Goal: Task Accomplishment & Management: Complete application form

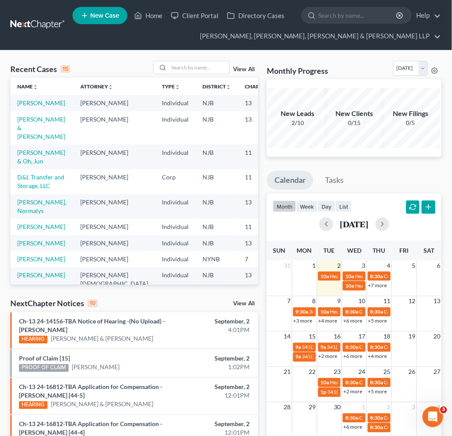
click at [175, 75] on div "Recent Cases 15 View All" at bounding box center [134, 69] width 248 height 17
click at [183, 72] on input "search" at bounding box center [199, 67] width 60 height 13
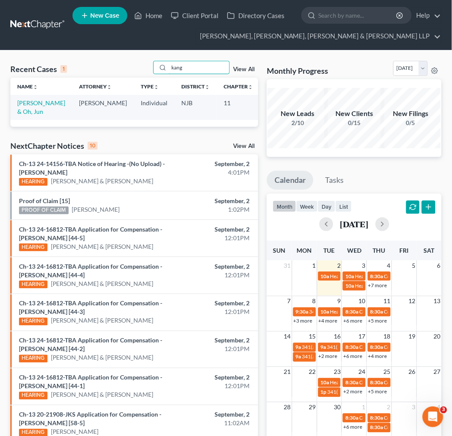
type input "kang"
click at [28, 107] on td "[PERSON_NAME] & Oh, Jun" at bounding box center [41, 107] width 62 height 25
click at [20, 105] on link "[PERSON_NAME] & Oh, Jun" at bounding box center [41, 107] width 48 height 16
select select "6"
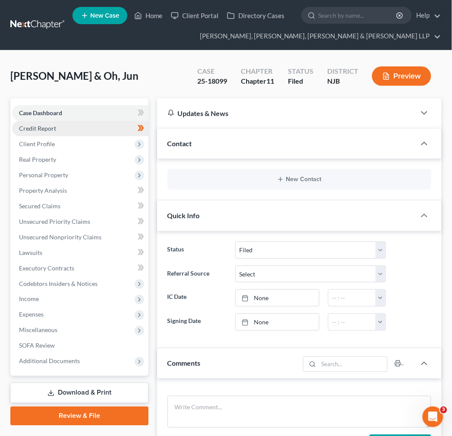
click at [81, 132] on link "Credit Report" at bounding box center [80, 129] width 136 height 16
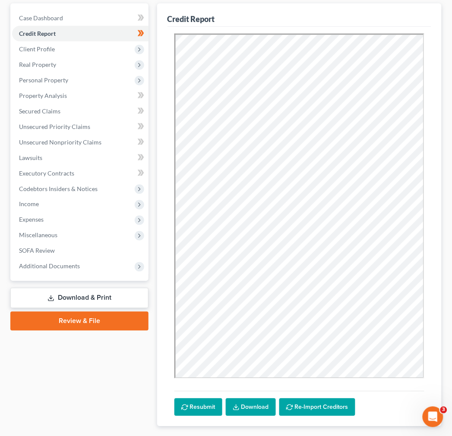
scroll to position [96, 0]
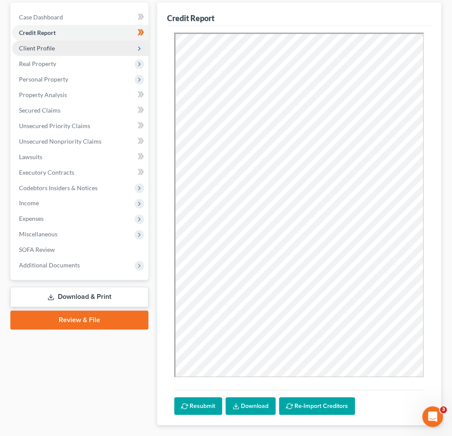
click at [45, 49] on span "Client Profile" at bounding box center [37, 47] width 36 height 7
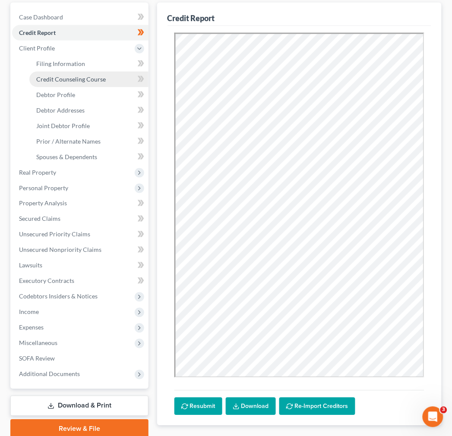
click at [63, 72] on link "Credit Counseling Course" at bounding box center [88, 80] width 119 height 16
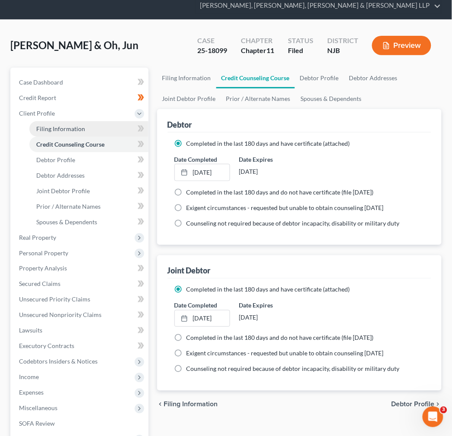
scroll to position [48, 0]
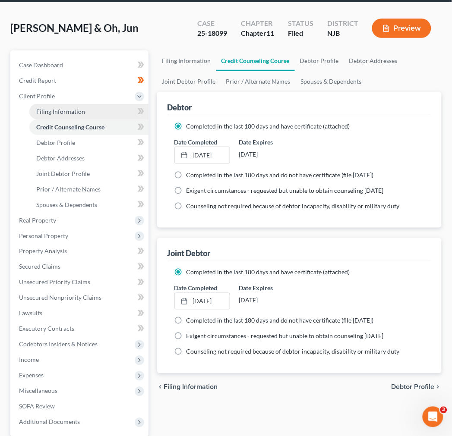
click at [87, 110] on link "Filing Information" at bounding box center [88, 112] width 119 height 16
select select "1"
select select "51"
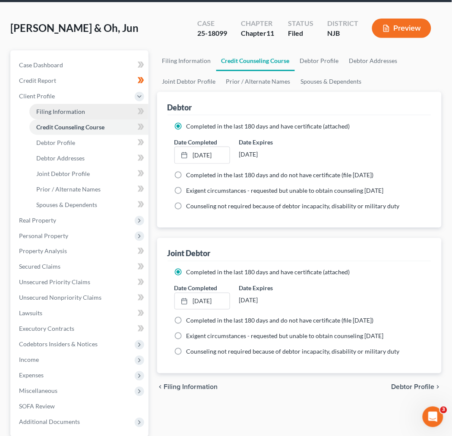
select select "0"
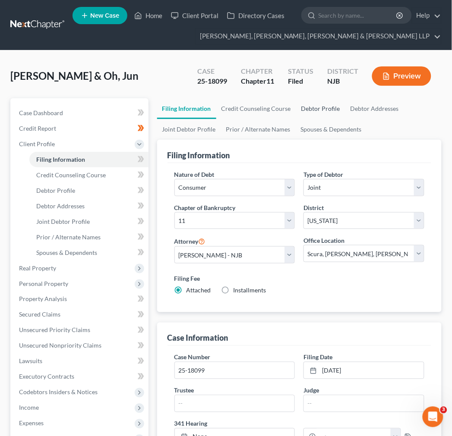
click at [314, 108] on link "Debtor Profile" at bounding box center [320, 108] width 49 height 21
select select "1"
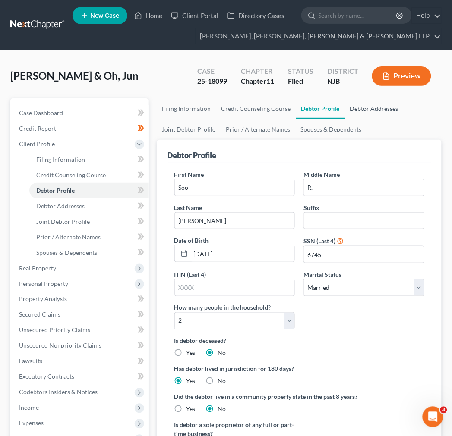
click at [366, 115] on link "Debtor Addresses" at bounding box center [374, 108] width 59 height 21
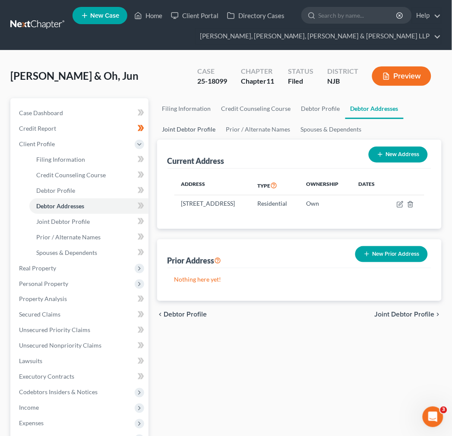
click at [196, 134] on link "Joint Debtor Profile" at bounding box center [189, 129] width 64 height 21
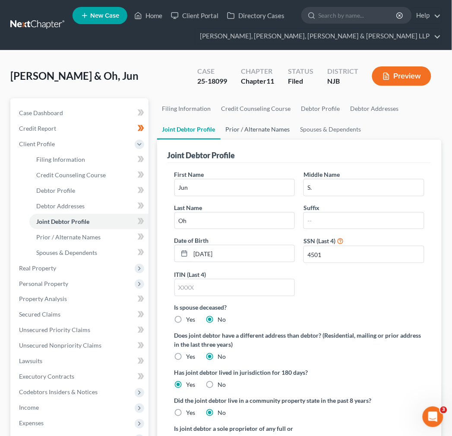
click at [261, 134] on link "Prior / Alternate Names" at bounding box center [257, 129] width 75 height 21
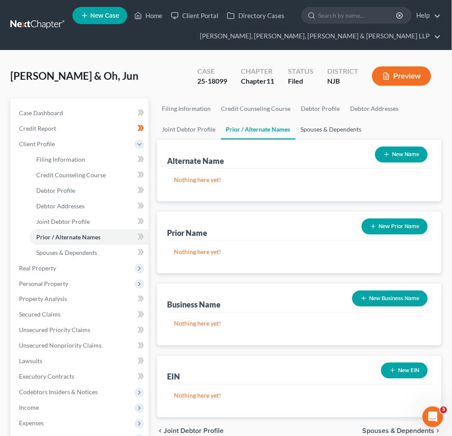
click at [311, 131] on link "Spouses & Dependents" at bounding box center [330, 129] width 71 height 21
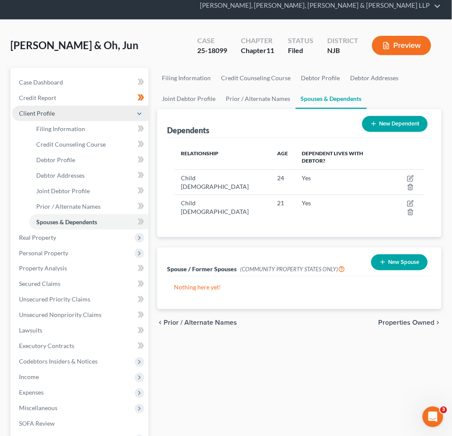
scroll to position [48, 0]
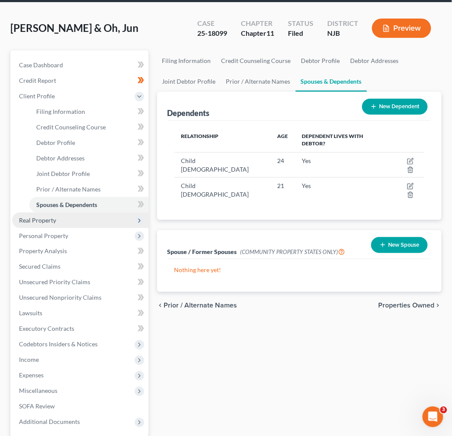
click at [78, 217] on span "Real Property" at bounding box center [80, 221] width 136 height 16
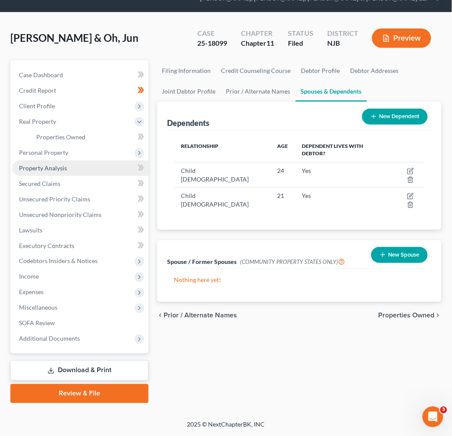
scroll to position [37, 0]
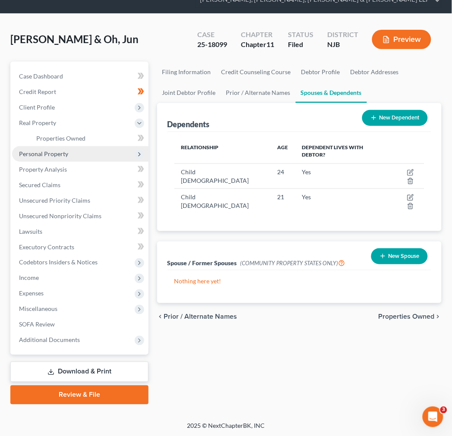
click at [85, 160] on span "Personal Property" at bounding box center [80, 154] width 136 height 16
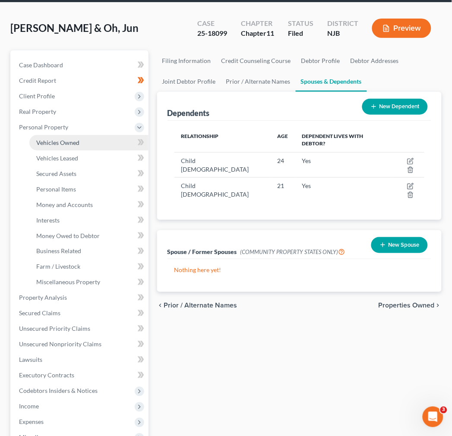
click at [88, 147] on link "Vehicles Owned" at bounding box center [88, 143] width 119 height 16
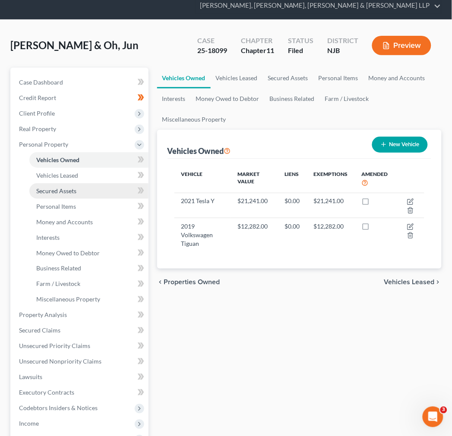
scroll to position [48, 0]
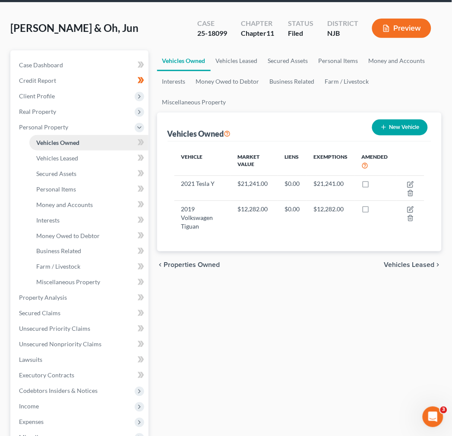
click at [91, 147] on link "Vehicles Owned" at bounding box center [88, 143] width 119 height 16
click at [243, 61] on link "Vehicles Leased" at bounding box center [236, 60] width 52 height 21
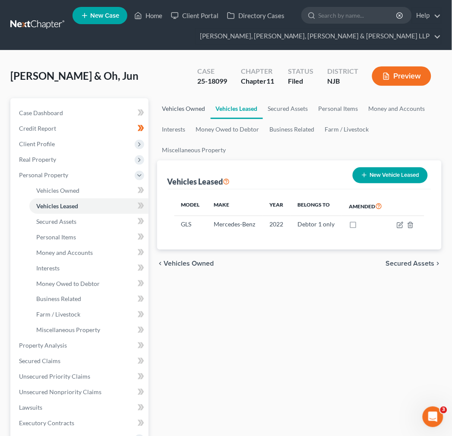
click at [178, 105] on link "Vehicles Owned" at bounding box center [183, 108] width 53 height 21
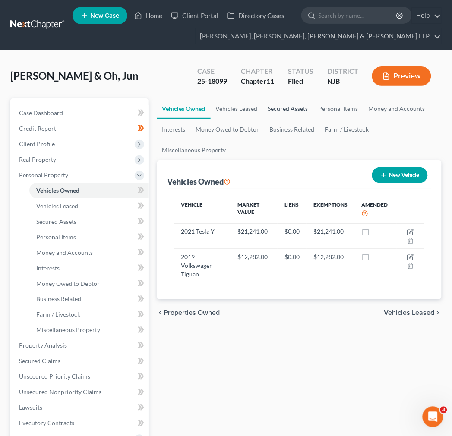
click at [266, 108] on link "Secured Assets" at bounding box center [288, 108] width 50 height 21
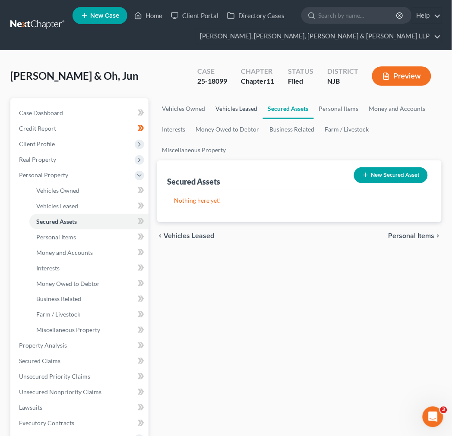
click at [240, 110] on link "Vehicles Leased" at bounding box center [236, 108] width 52 height 21
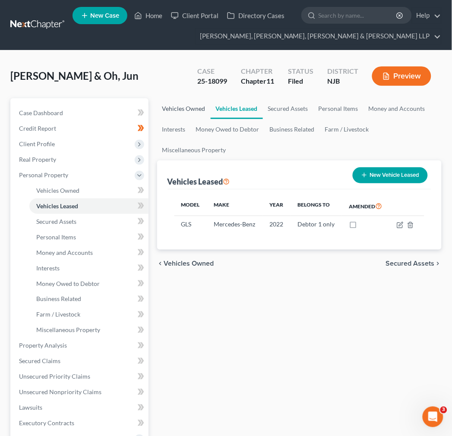
click at [172, 108] on link "Vehicles Owned" at bounding box center [183, 108] width 53 height 21
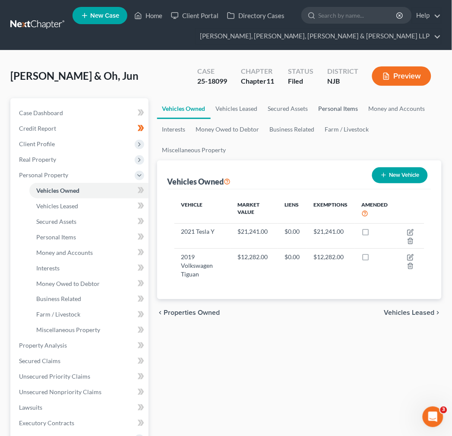
click at [344, 105] on link "Personal Items" at bounding box center [338, 108] width 50 height 21
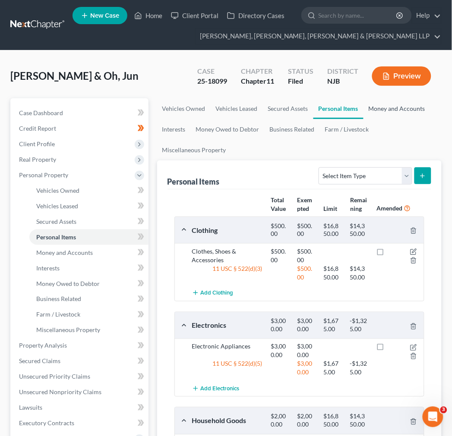
click at [369, 112] on link "Money and Accounts" at bounding box center [396, 108] width 67 height 21
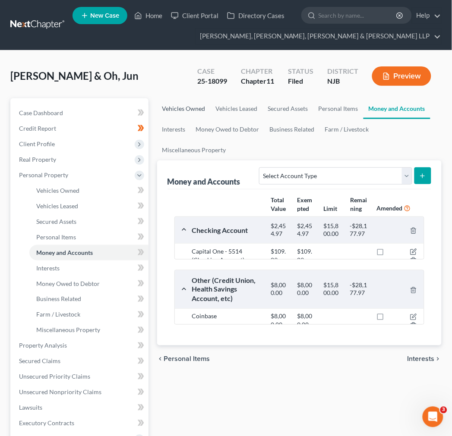
click at [194, 104] on link "Vehicles Owned" at bounding box center [183, 108] width 53 height 21
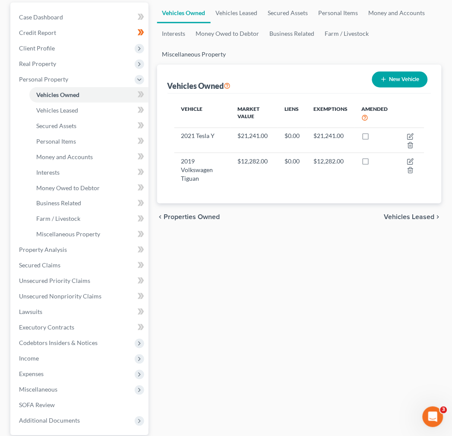
click at [199, 44] on link "Miscellaneous Property" at bounding box center [194, 54] width 74 height 21
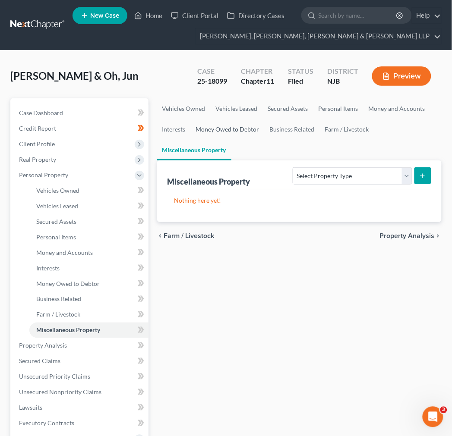
click at [260, 130] on link "Money Owed to Debtor" at bounding box center [228, 129] width 74 height 21
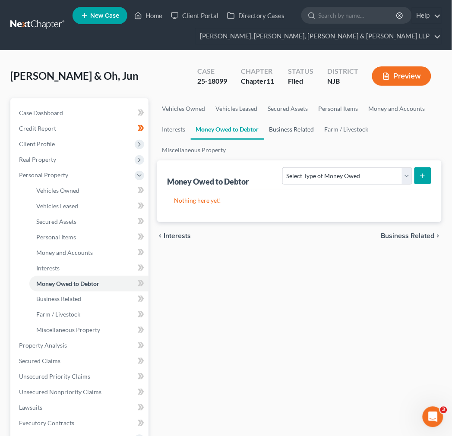
click at [295, 135] on link "Business Related" at bounding box center [291, 129] width 55 height 21
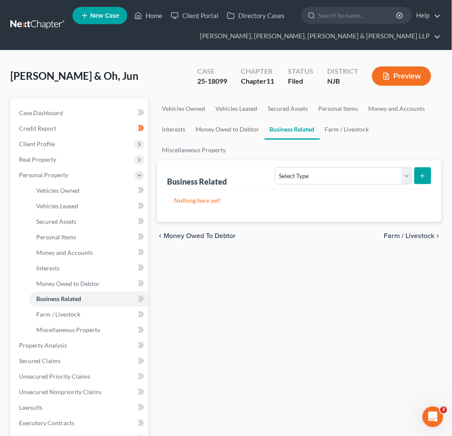
click at [319, 128] on link "Business Related" at bounding box center [291, 129] width 55 height 21
click at [376, 134] on ul "Vehicles Owned Vehicles Leased Secured Assets Personal Items Money and Accounts…" at bounding box center [299, 129] width 284 height 62
click at [355, 126] on link "Farm / Livestock" at bounding box center [347, 129] width 54 height 21
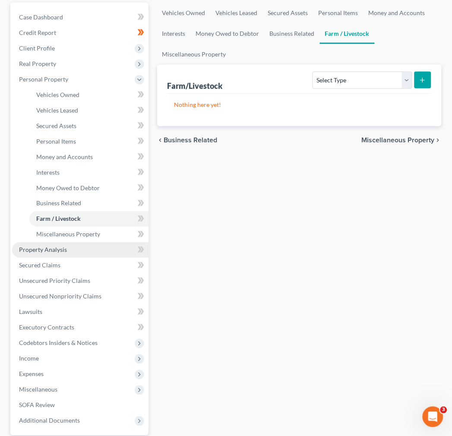
click at [98, 244] on link "Property Analysis" at bounding box center [80, 250] width 136 height 16
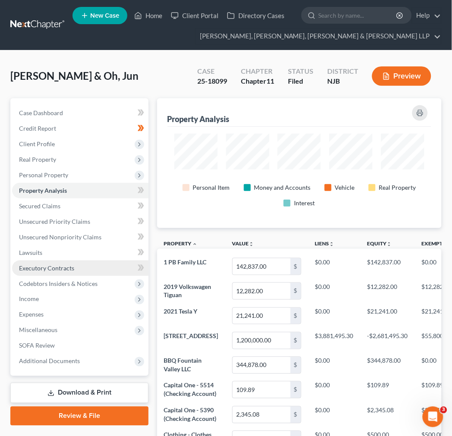
click at [98, 265] on link "Executory Contracts" at bounding box center [80, 269] width 136 height 16
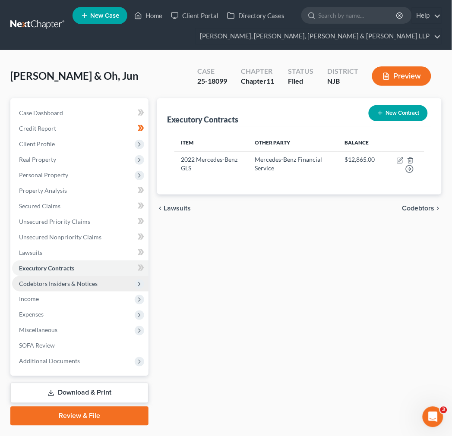
click at [97, 285] on span "Codebtors Insiders & Notices" at bounding box center [80, 284] width 136 height 16
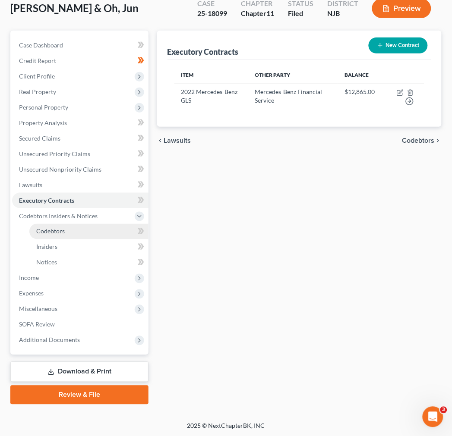
click at [110, 225] on link "Codebtors" at bounding box center [88, 232] width 119 height 16
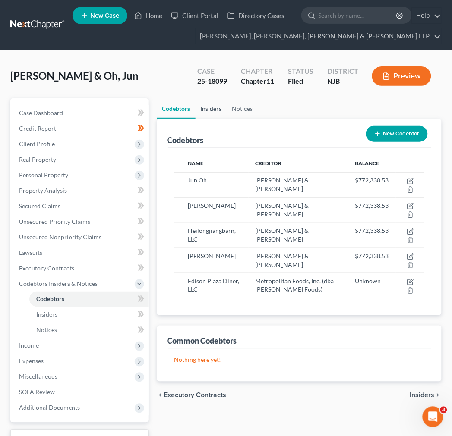
click at [217, 113] on link "Insiders" at bounding box center [210, 108] width 31 height 21
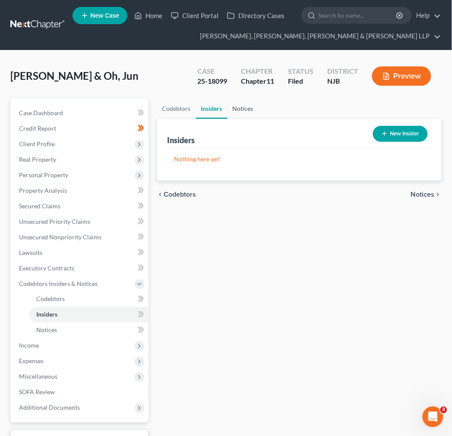
click at [240, 108] on link "Notices" at bounding box center [242, 108] width 31 height 21
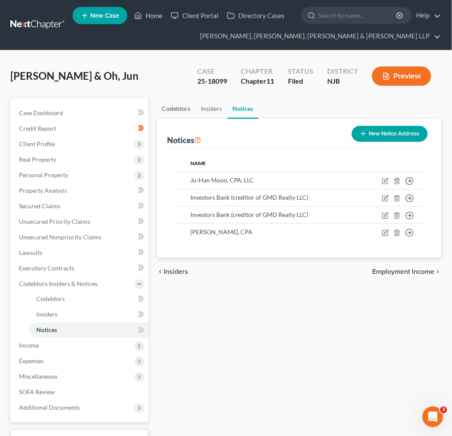
click at [182, 112] on link "Codebtors" at bounding box center [176, 108] width 39 height 21
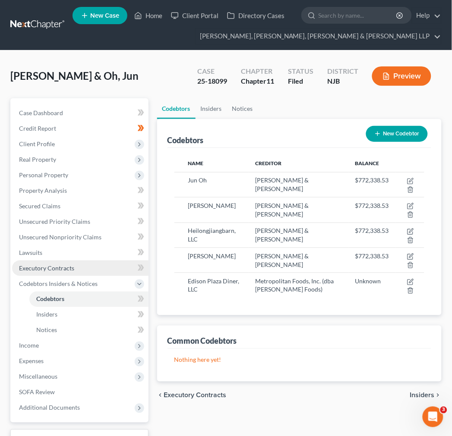
click at [65, 274] on link "Executory Contracts" at bounding box center [80, 269] width 136 height 16
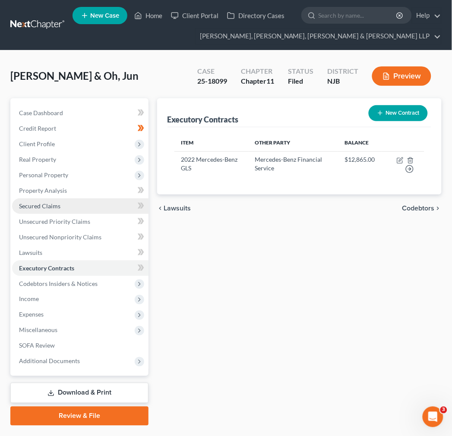
click at [66, 208] on link "Secured Claims" at bounding box center [80, 206] width 136 height 16
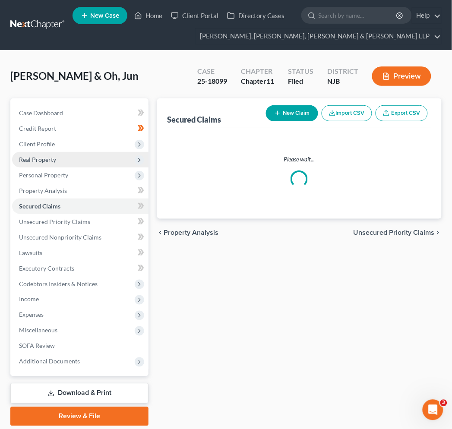
click at [63, 166] on span "Real Property" at bounding box center [80, 160] width 136 height 16
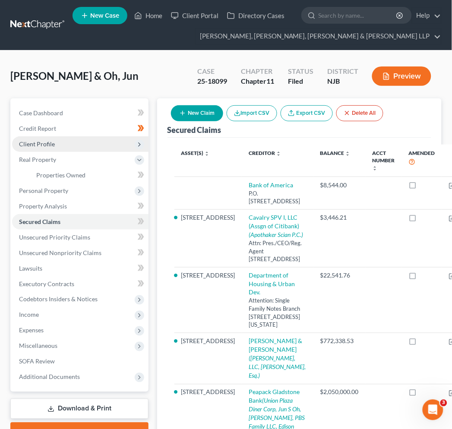
click at [69, 143] on span "Client Profile" at bounding box center [80, 144] width 136 height 16
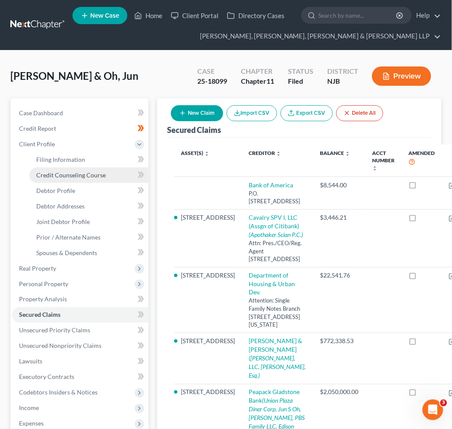
click at [76, 181] on link "Credit Counseling Course" at bounding box center [88, 175] width 119 height 16
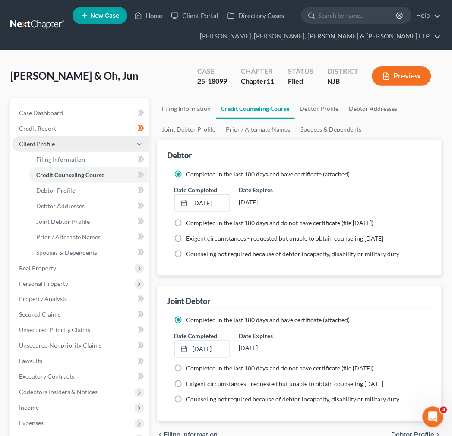
click at [74, 139] on span "Client Profile" at bounding box center [80, 144] width 136 height 16
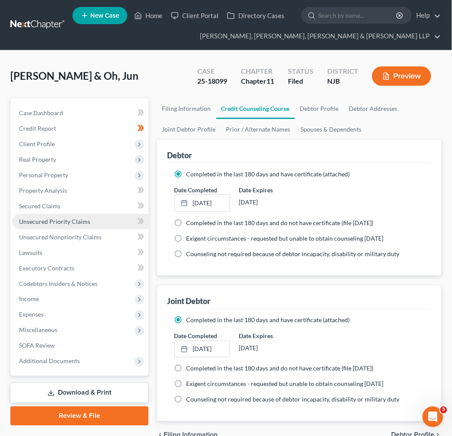
click at [74, 225] on link "Unsecured Priority Claims" at bounding box center [80, 222] width 136 height 16
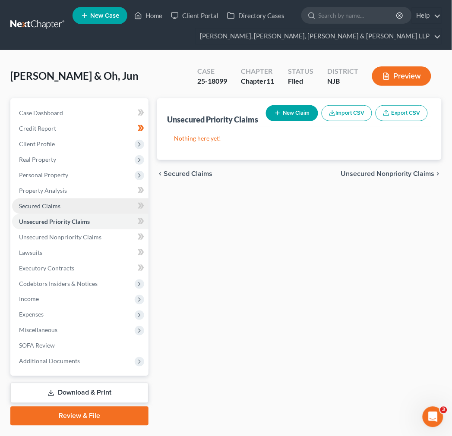
click at [68, 199] on link "Secured Claims" at bounding box center [80, 206] width 136 height 16
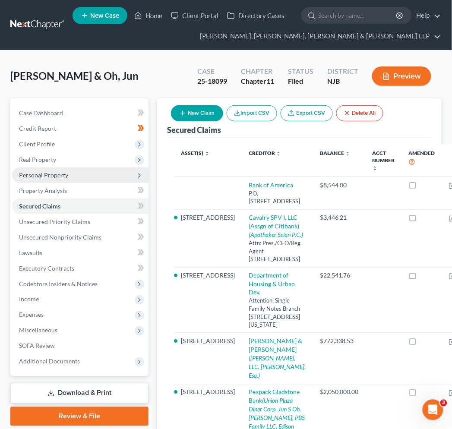
click at [67, 182] on span "Personal Property" at bounding box center [80, 175] width 136 height 16
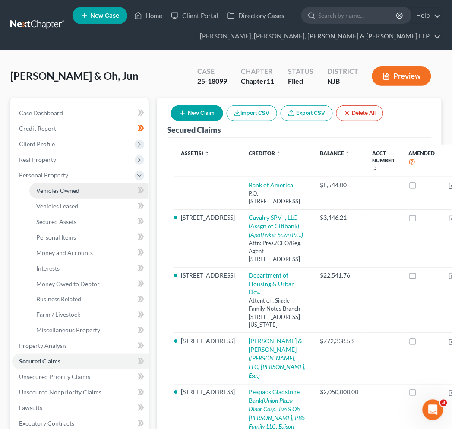
click at [67, 187] on span "Vehicles Owned" at bounding box center [57, 190] width 43 height 7
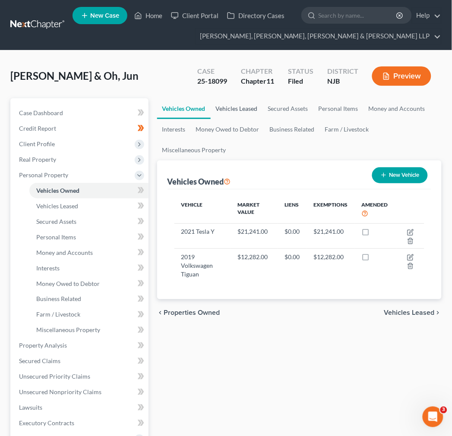
click at [230, 113] on link "Vehicles Leased" at bounding box center [236, 108] width 52 height 21
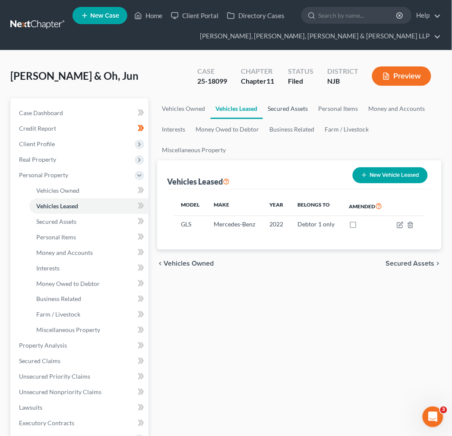
click at [287, 116] on link "Secured Assets" at bounding box center [288, 108] width 50 height 21
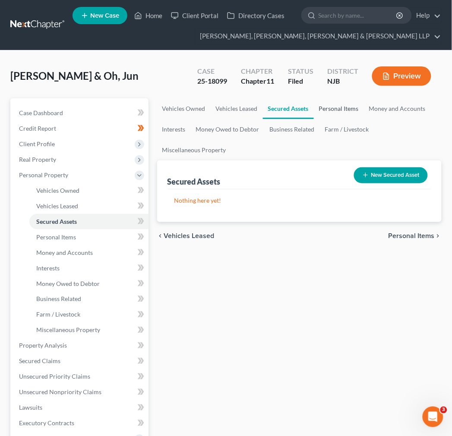
click at [350, 107] on link "Personal Items" at bounding box center [339, 108] width 50 height 21
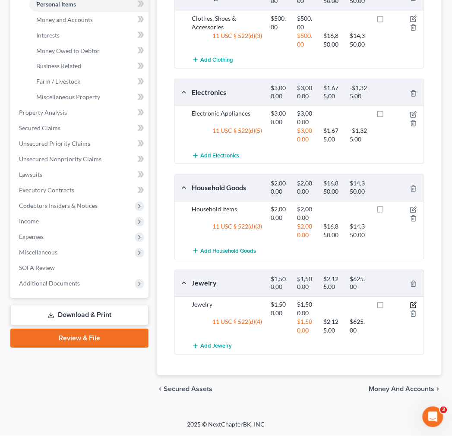
click at [411, 305] on icon "button" at bounding box center [413, 305] width 7 height 7
select select "2"
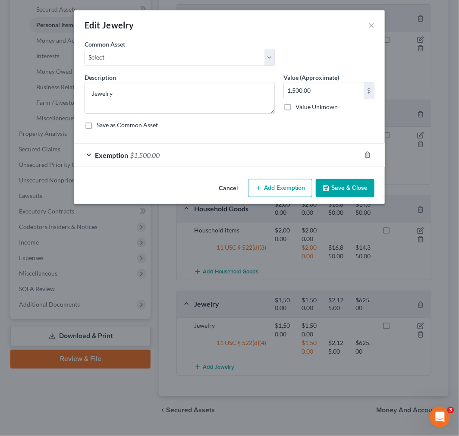
click at [262, 153] on div "Exemption $1,500.00" at bounding box center [217, 155] width 286 height 23
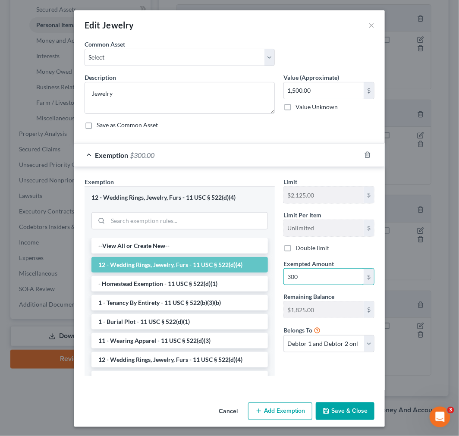
type input "300"
click at [287, 176] on div "Exemption Set must be selected for CA. Exemption * 12 - Wedding Rings, Jewelry,…" at bounding box center [229, 278] width 311 height 223
click at [349, 410] on button "Save & Close" at bounding box center [345, 411] width 59 height 18
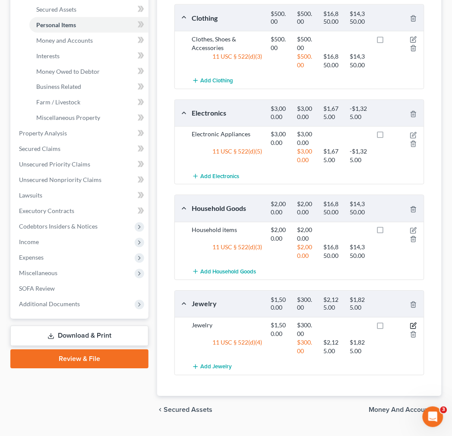
click at [411, 325] on icon "button" at bounding box center [413, 326] width 7 height 7
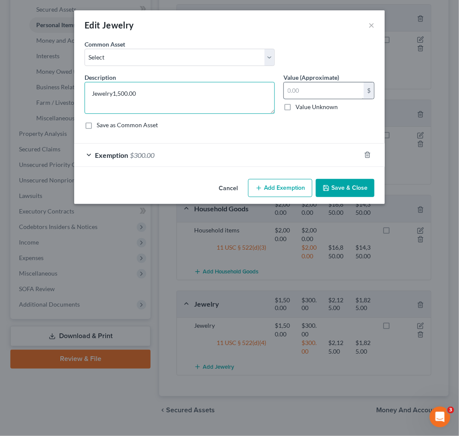
type textarea "Jewelry1,500.00"
click at [305, 91] on input "text" at bounding box center [324, 90] width 80 height 16
type input "300"
drag, startPoint x: 236, startPoint y: 93, endPoint x: 112, endPoint y: 93, distance: 124.2
click at [112, 93] on textarea "Jewelry1,500.00" at bounding box center [180, 98] width 190 height 32
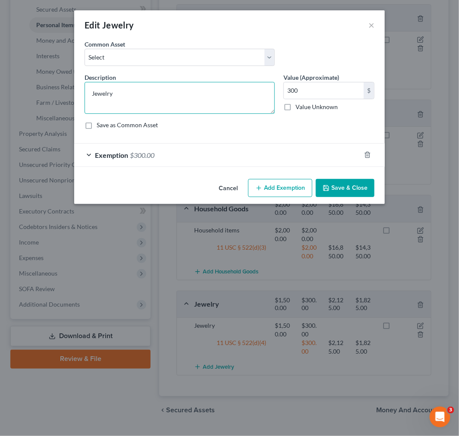
type textarea "Jewelry"
click at [328, 23] on div "Edit Jewelry ×" at bounding box center [229, 24] width 311 height 29
click at [339, 195] on button "Save & Close" at bounding box center [345, 188] width 59 height 18
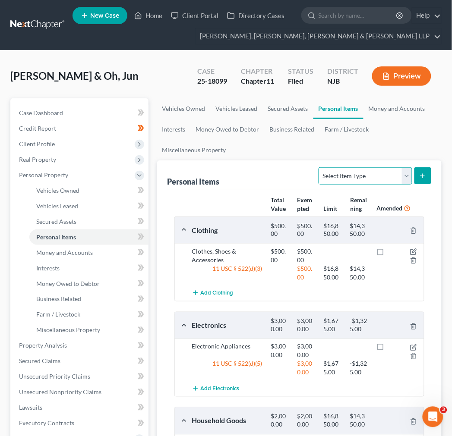
click at [369, 179] on select "Select Item Type Clothing Collectibles Of Value Electronics Firearms Household …" at bounding box center [364, 175] width 93 height 17
select select "sports_and_hobby_equipment"
click at [320, 167] on select "Select Item Type Clothing Collectibles Of Value Electronics Firearms Household …" at bounding box center [364, 175] width 93 height 17
click at [417, 180] on button "submit" at bounding box center [422, 175] width 17 height 17
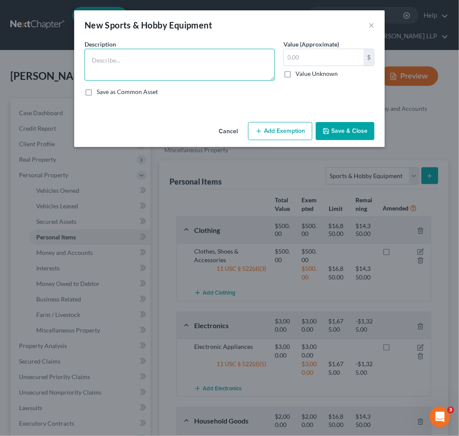
click at [199, 72] on textarea at bounding box center [180, 65] width 190 height 32
type textarea "Golf Club"
click at [285, 60] on input "text" at bounding box center [324, 57] width 80 height 16
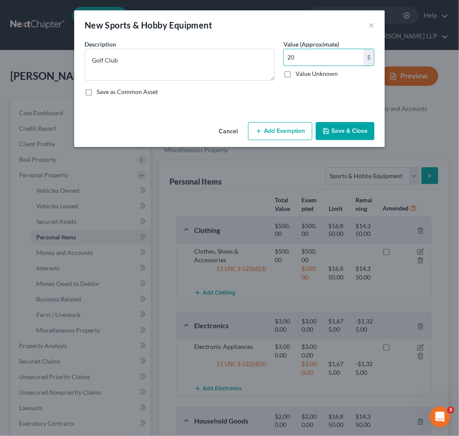
type input "20"
click at [333, 132] on button "Save & Close" at bounding box center [345, 131] width 59 height 18
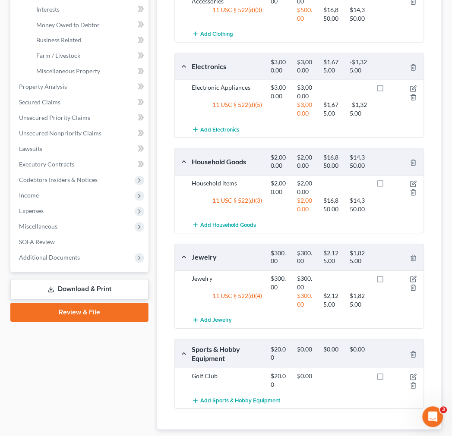
scroll to position [313, 0]
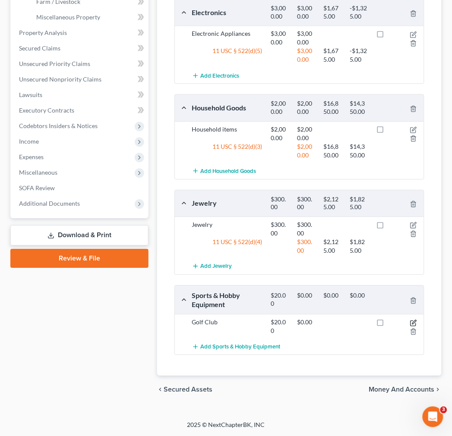
click at [413, 321] on icon "button" at bounding box center [413, 323] width 7 height 7
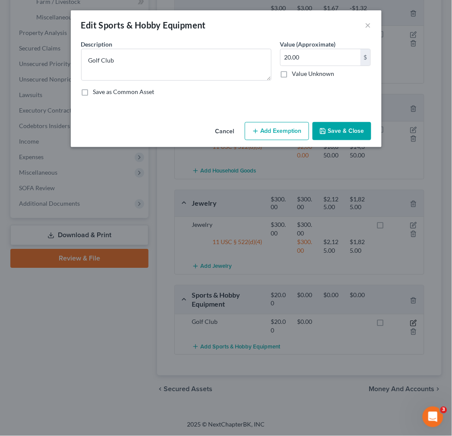
scroll to position [292, 0]
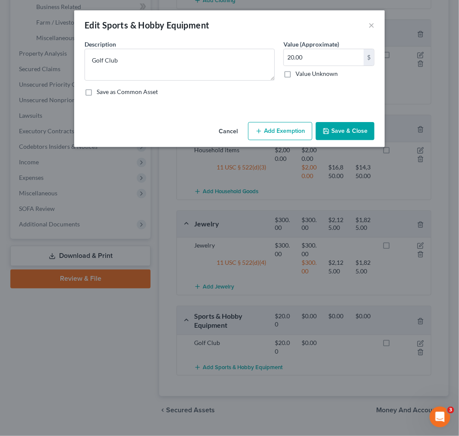
click at [300, 134] on button "Add Exemption" at bounding box center [280, 131] width 64 height 18
select select "2"
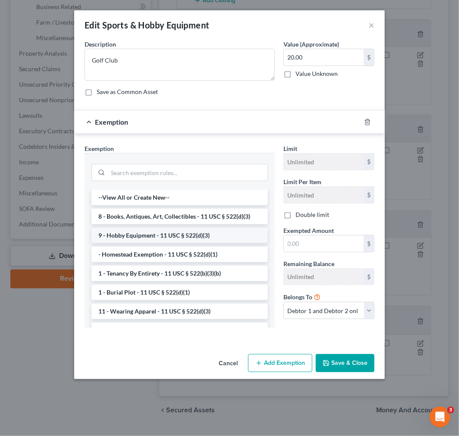
click at [177, 236] on li "9 - Hobby Equipment - 11 USC § 522(d)(3)" at bounding box center [179, 236] width 176 height 16
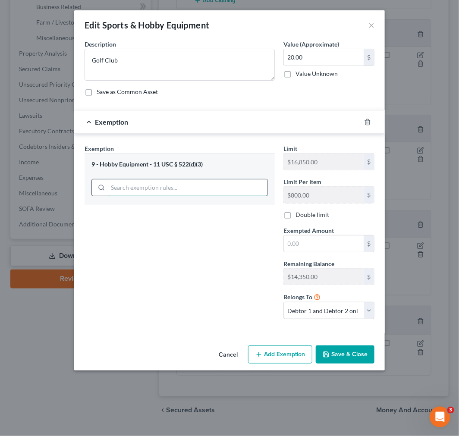
click at [160, 189] on input "search" at bounding box center [188, 187] width 160 height 16
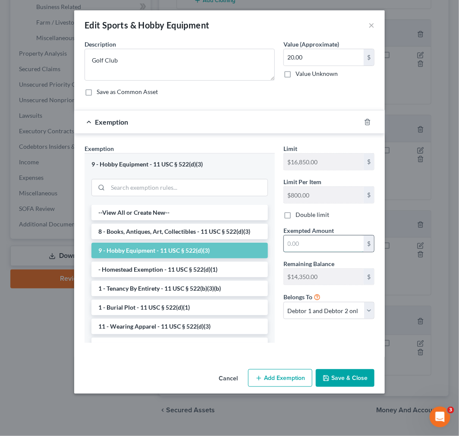
click at [304, 239] on input "text" at bounding box center [324, 244] width 80 height 16
type input "20"
click at [287, 127] on div "Exemption $20.00" at bounding box center [217, 121] width 286 height 23
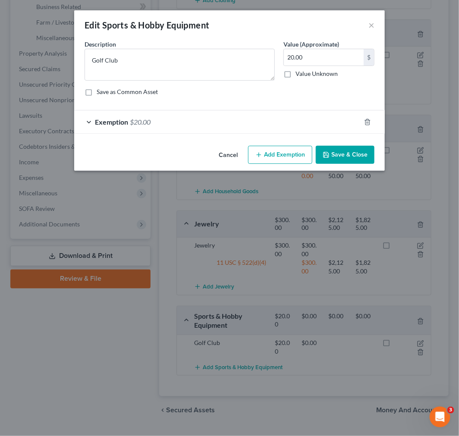
click at [287, 127] on div "Exemption $20.00" at bounding box center [217, 121] width 286 height 23
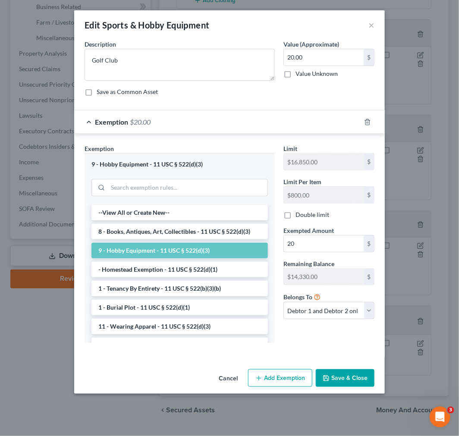
click at [342, 377] on button "Save & Close" at bounding box center [345, 378] width 59 height 18
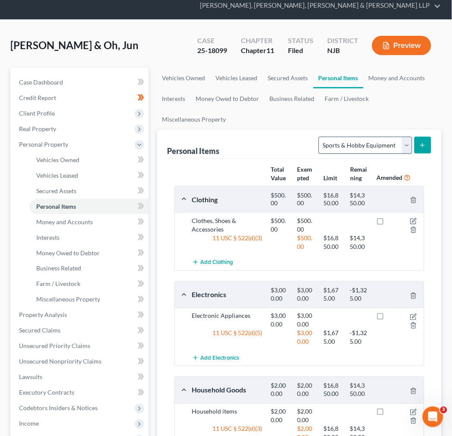
scroll to position [48, 0]
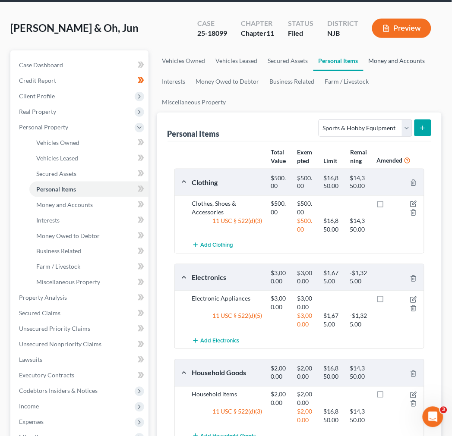
click at [403, 62] on link "Money and Accounts" at bounding box center [396, 60] width 67 height 21
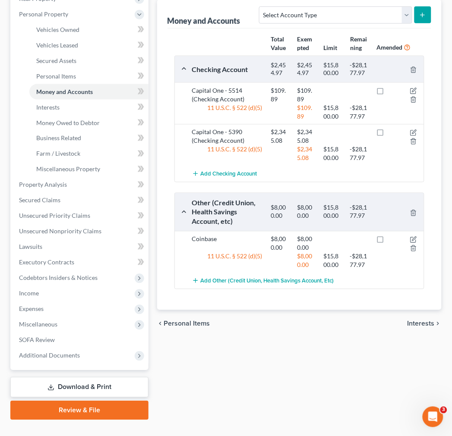
scroll to position [177, 0]
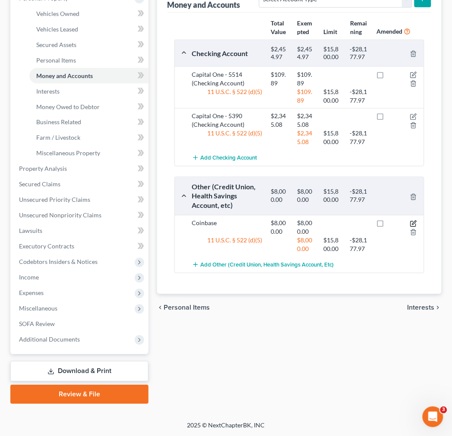
click at [416, 222] on icon "button" at bounding box center [414, 223] width 4 height 4
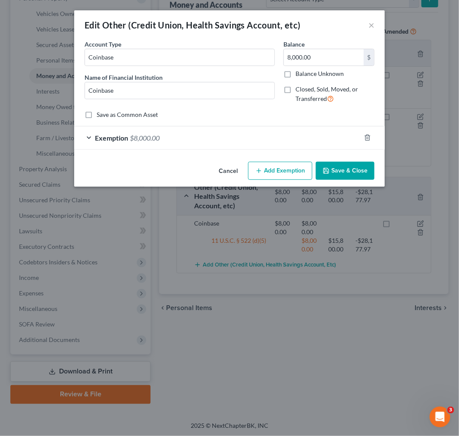
click at [162, 131] on div "Exemption $8,000.00" at bounding box center [217, 137] width 286 height 23
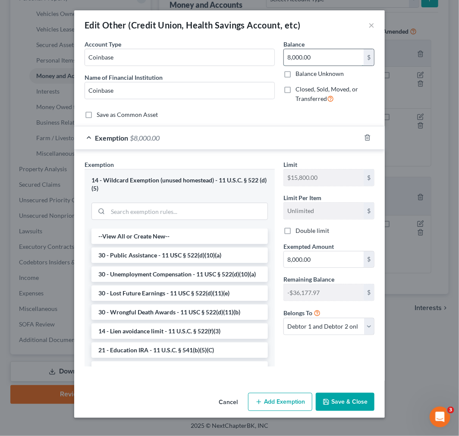
click at [312, 60] on input "8,000.00" at bounding box center [324, 57] width 80 height 16
drag, startPoint x: 330, startPoint y: 53, endPoint x: 283, endPoint y: 42, distance: 48.6
click at [283, 42] on div "Balance 7,100.00 $ Balance Unknown Balance Undetermined 7,100 $ Balance Unknown" at bounding box center [328, 59] width 91 height 38
type input "7,100"
paste input "7,1"
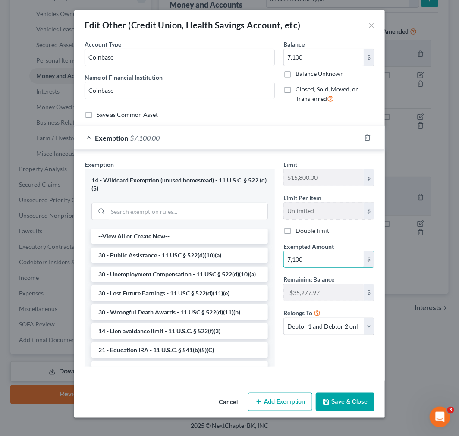
type input "7,100"
click at [352, 240] on div "Limit $15,800.00 $ Limit Per Item Unlimited $ Double limit Exempted Amount * 7,…" at bounding box center [329, 251] width 100 height 182
click at [335, 403] on button "Save & Close" at bounding box center [345, 402] width 59 height 18
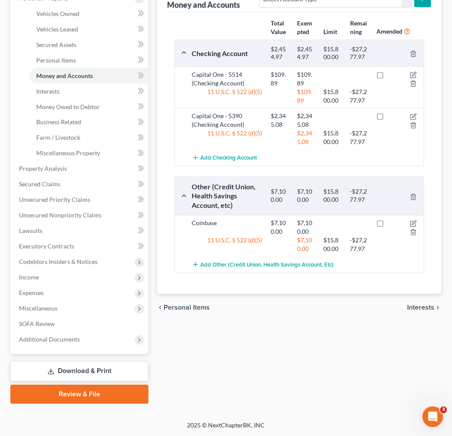
click at [347, 305] on div "chevron_left Personal Items Interests chevron_right" at bounding box center [299, 308] width 284 height 28
click at [324, 170] on div "Checking Account $2,454.97 $2,454.97 $15,800.00 -$27,277.97 Capital One - 5514 …" at bounding box center [299, 157] width 250 height 234
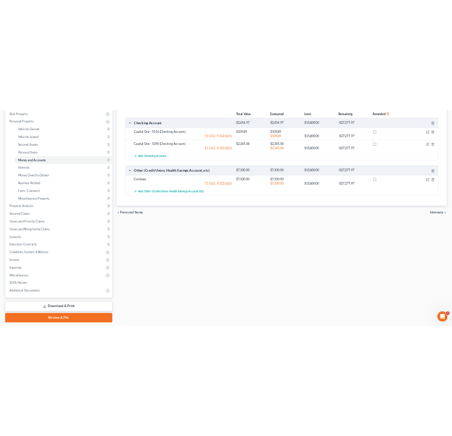
scroll to position [113, 0]
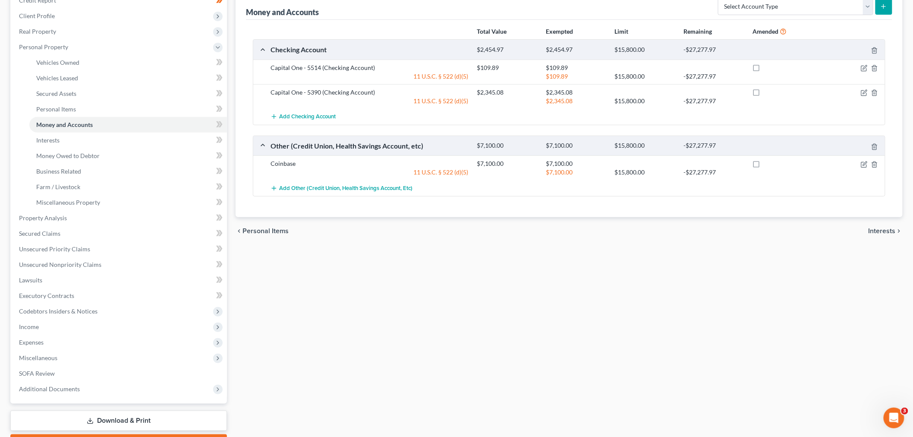
click at [459, 253] on div "Vehicles Owned Vehicles Leased Secured Assets Personal Items Money and Accounts…" at bounding box center [568, 211] width 675 height 483
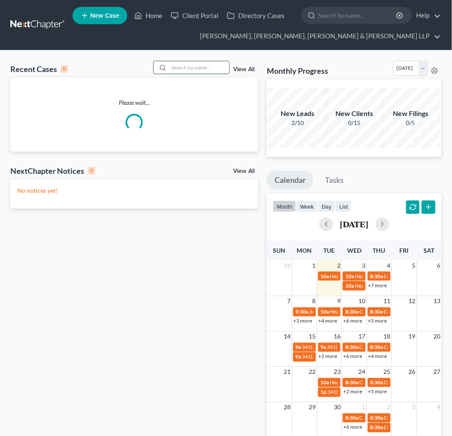
click at [188, 67] on input "search" at bounding box center [199, 67] width 60 height 13
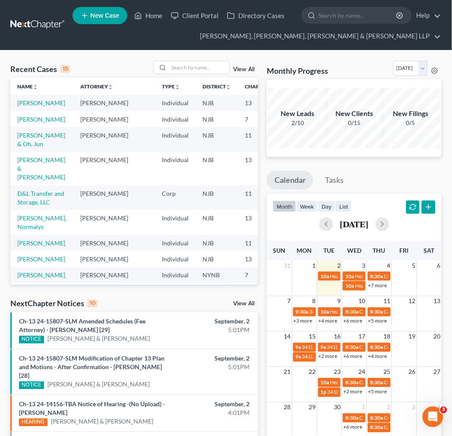
click at [44, 148] on td "[PERSON_NAME] & Oh, Jun" at bounding box center [41, 139] width 63 height 25
click at [29, 148] on link "[PERSON_NAME] & Oh, Jun" at bounding box center [41, 140] width 48 height 16
